Goal: Information Seeking & Learning: Get advice/opinions

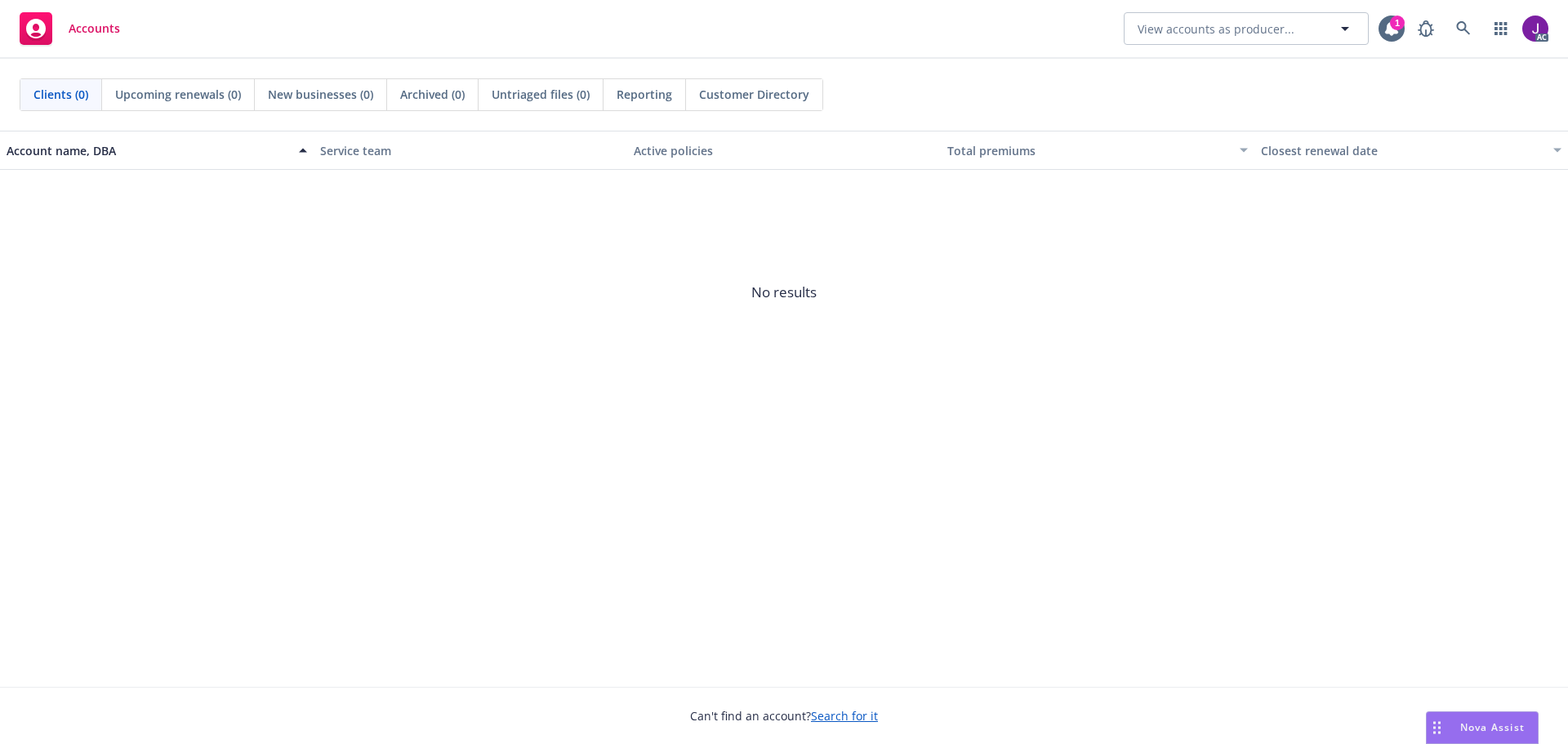
click at [1475, 728] on span "Nova Assist" at bounding box center [1492, 727] width 65 height 14
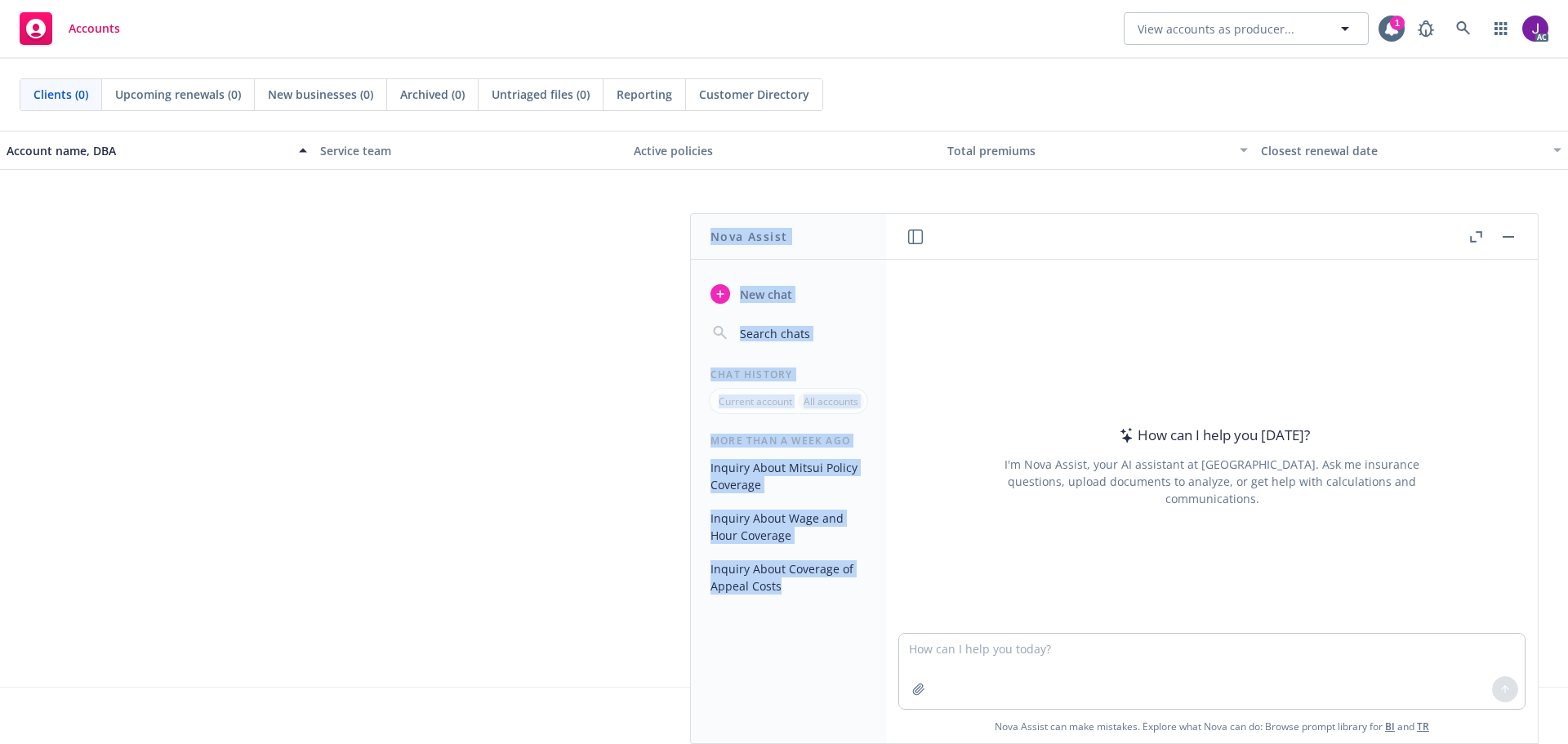
drag, startPoint x: 1119, startPoint y: 238, endPoint x: 717, endPoint y: 177, distance: 406.6
click at [717, 177] on body "Accounts View accounts as producer... 1 AC Clients (0) Upcoming renewals (0) Ne…" at bounding box center [784, 372] width 1568 height 744
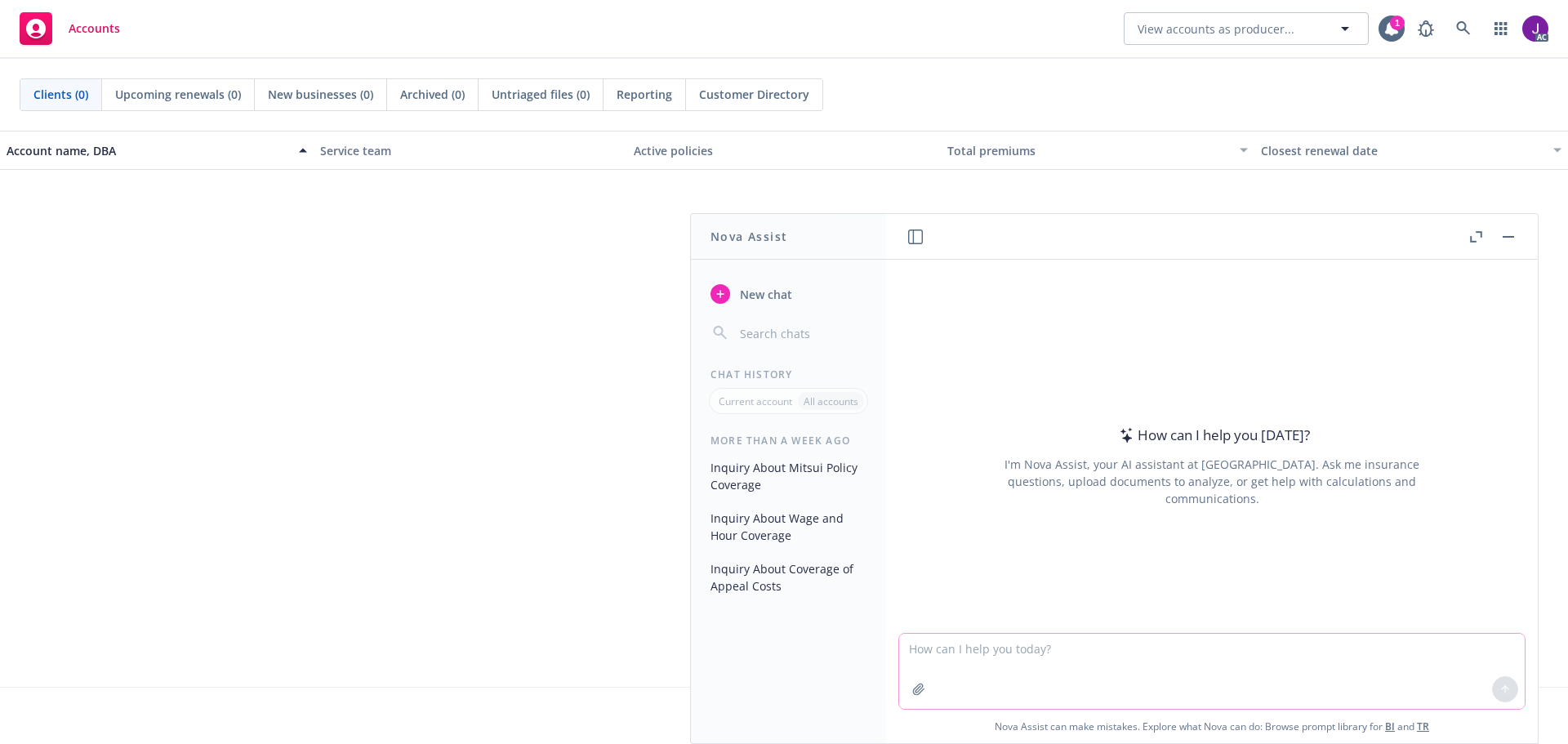
click at [1015, 658] on textarea at bounding box center [1212, 672] width 626 height 75
click at [1117, 643] on textarea "Does matter trigger coverage under the Crime Policy" at bounding box center [1212, 671] width 626 height 77
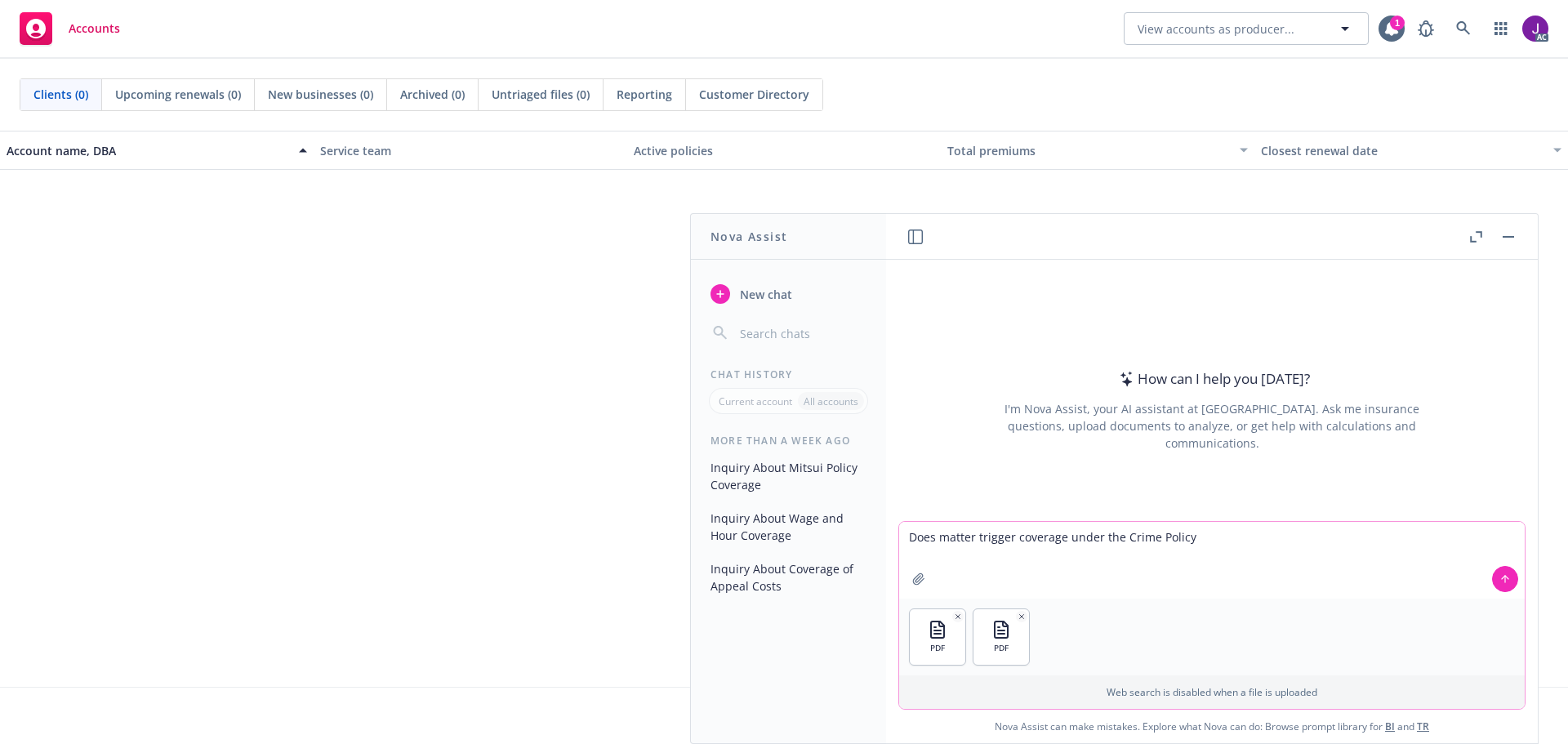
click at [933, 545] on textarea "Does matter trigger coverage under the Crime Policy" at bounding box center [1212, 560] width 626 height 77
click at [932, 539] on textarea "Does matter trigger coverage under the Crime Policy" at bounding box center [1212, 560] width 626 height 77
click at [1322, 539] on textarea "Do these two separate incidents trigger coverage under the Crime Policy" at bounding box center [1212, 560] width 626 height 77
type textarea "Do these two separate incidents trigger coverage under the Crime Policy?"
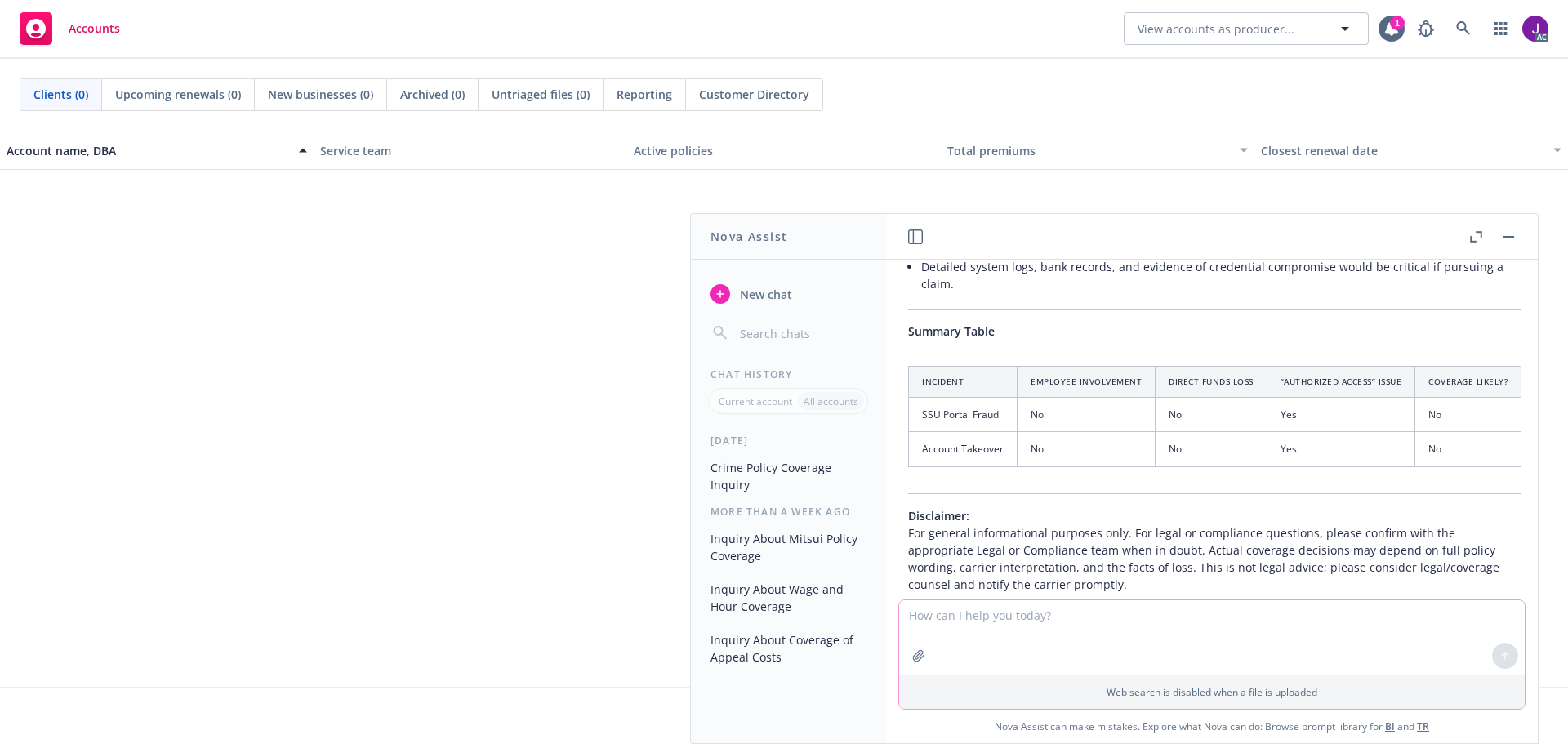
scroll to position [987, 20]
click at [949, 398] on td "SSU Portal Fraud" at bounding box center [963, 415] width 109 height 34
click at [1057, 398] on td "No" at bounding box center [1086, 415] width 138 height 34
click at [1172, 398] on td "No" at bounding box center [1211, 415] width 112 height 34
click at [1294, 398] on td "Yes" at bounding box center [1341, 415] width 148 height 34
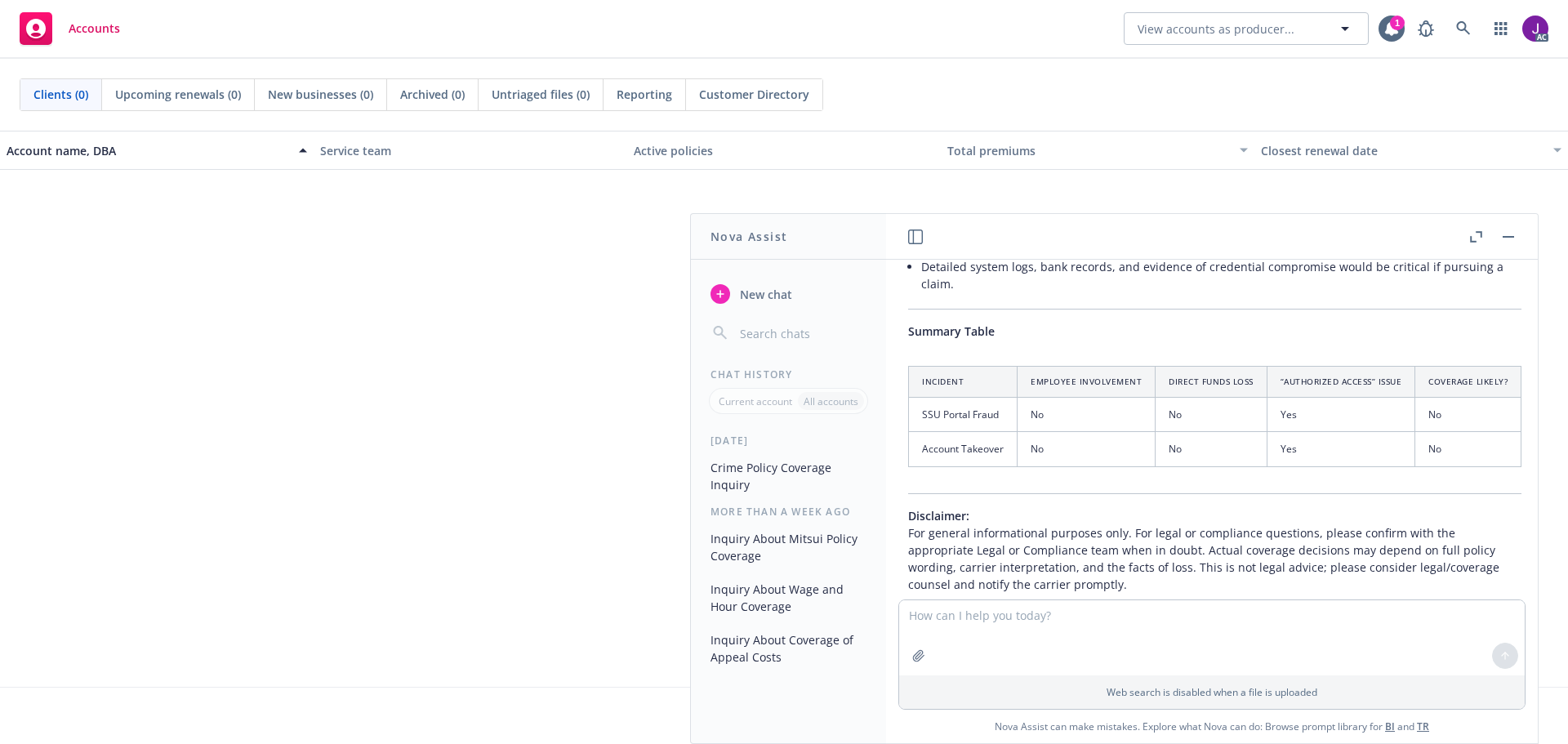
click at [838, 408] on div "All accounts" at bounding box center [831, 402] width 66 height 18
click at [725, 399] on p "Current account" at bounding box center [756, 401] width 73 height 14
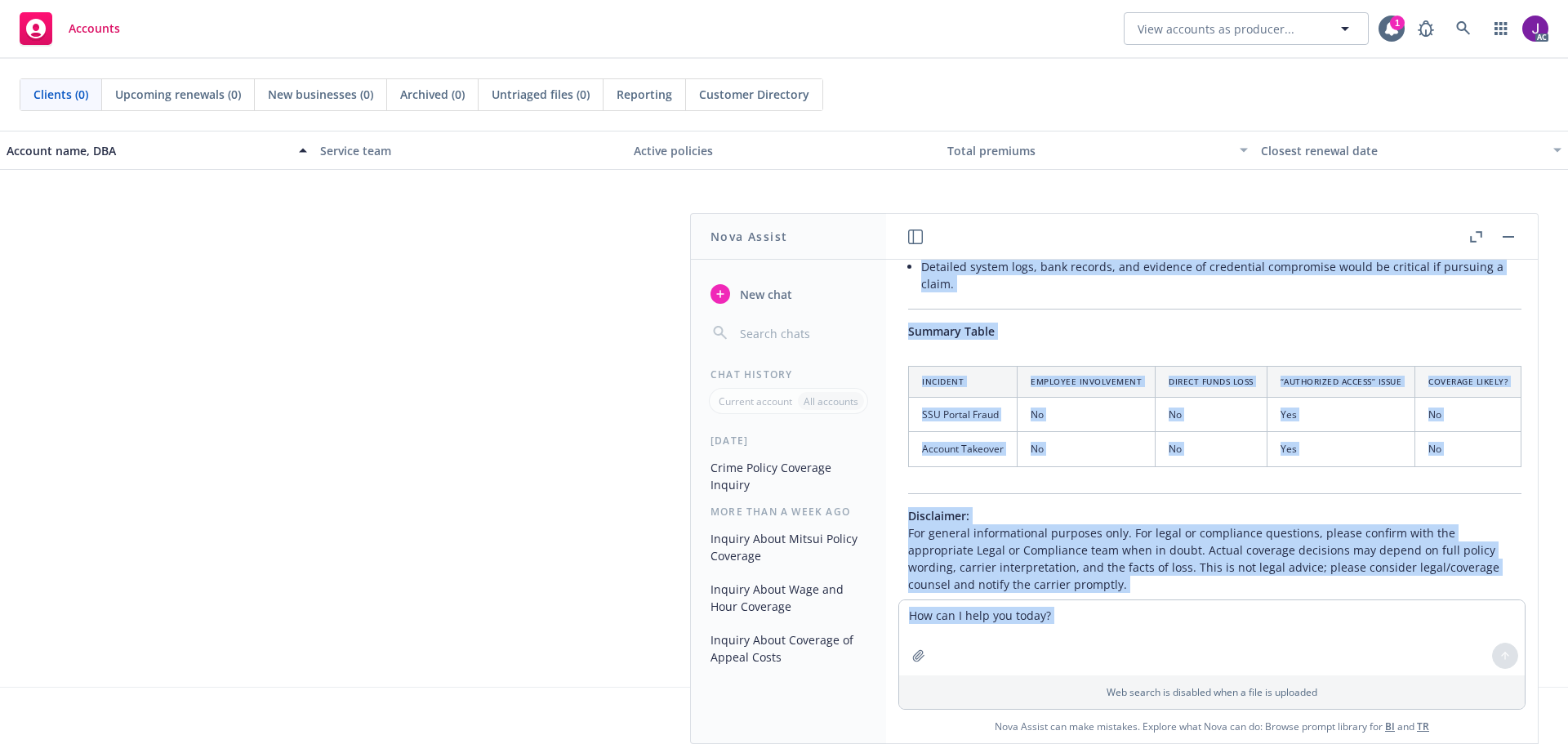
drag, startPoint x: 908, startPoint y: 385, endPoint x: 977, endPoint y: 698, distance: 320.5
click at [977, 698] on div "pdf Reporttoadam.pdf pdf 00 Crime Berkley $1M Policy.pdf Do these two separate …" at bounding box center [1212, 501] width 651 height 484
copy div "Lorem ip dol sitam con adi elitse doeiusmo temporin utla etdo magna, aliq enima…"
